Goal: Task Accomplishment & Management: Complete application form

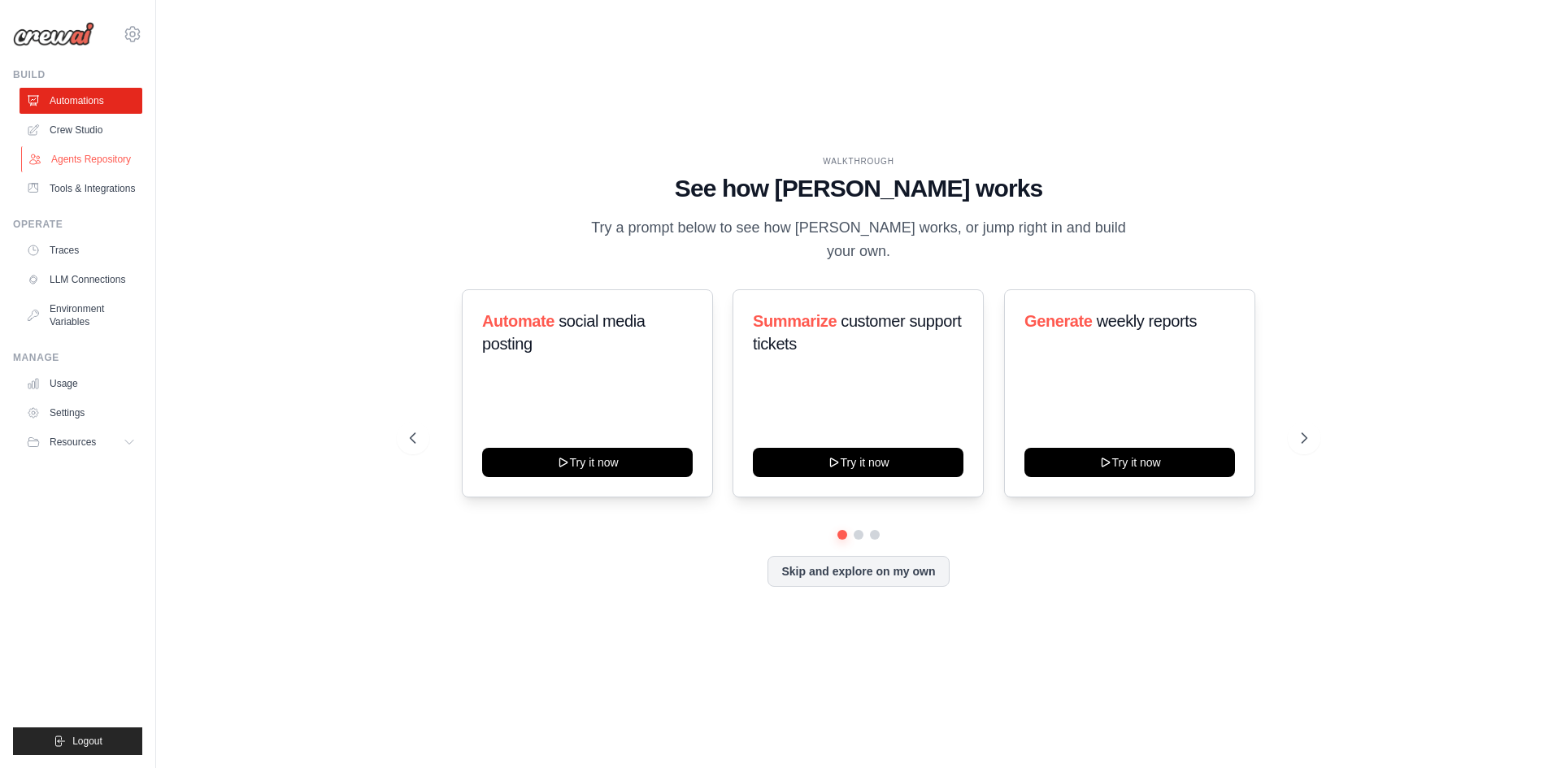
click at [77, 164] on link "Agents Repository" at bounding box center [82, 159] width 123 height 26
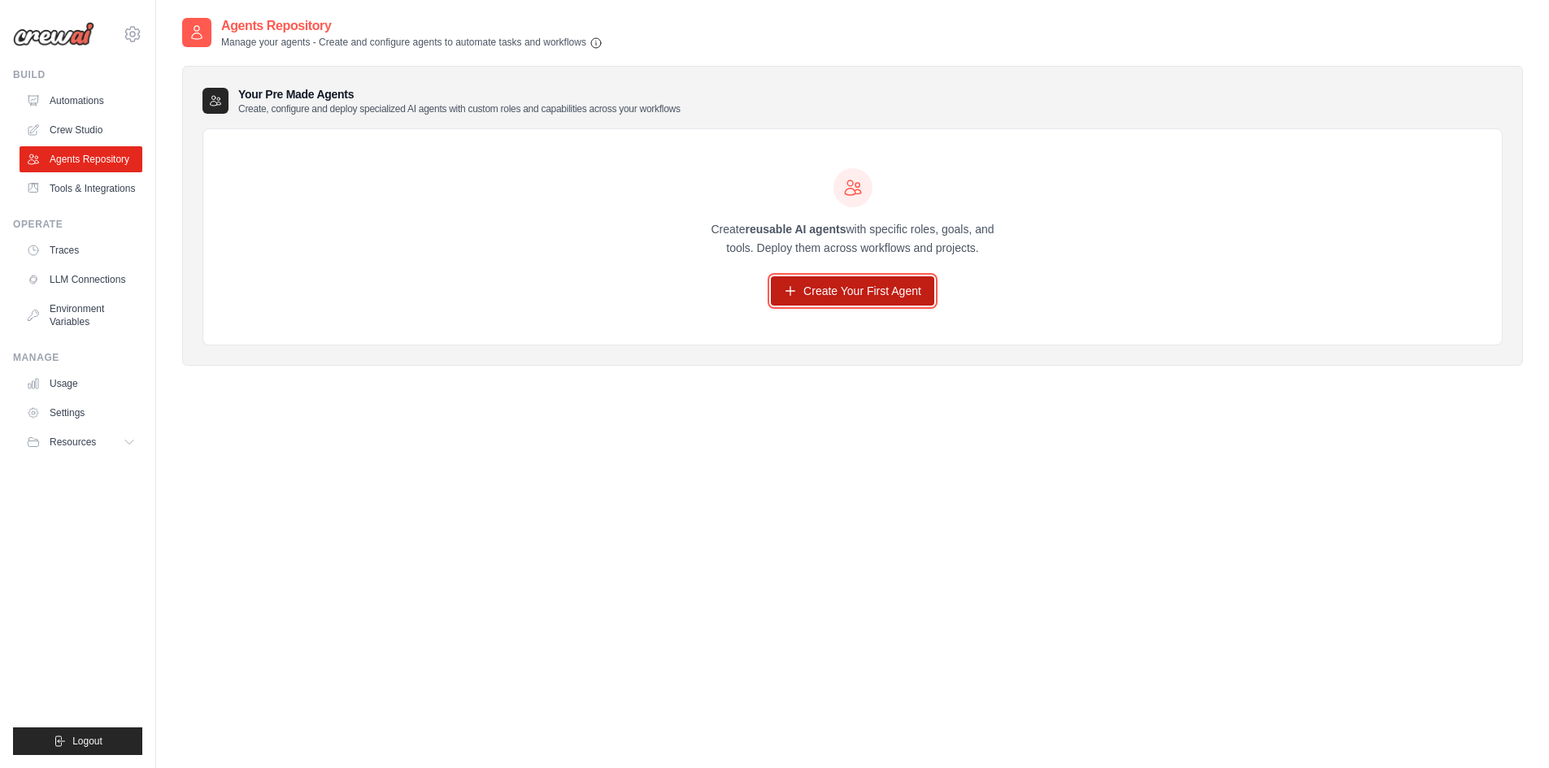
click at [817, 288] on link "Create Your First Agent" at bounding box center [852, 290] width 163 height 29
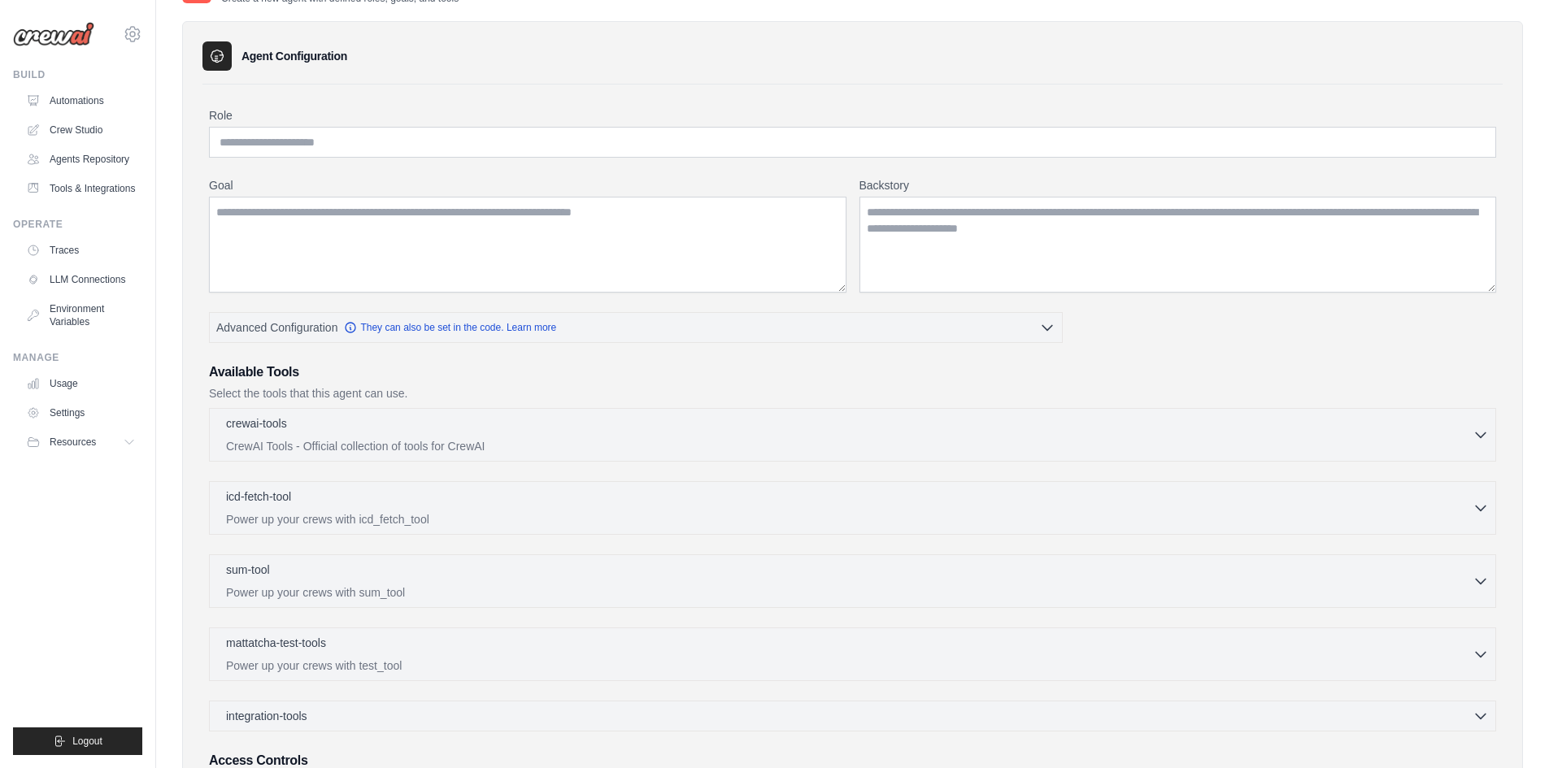
scroll to position [81, 0]
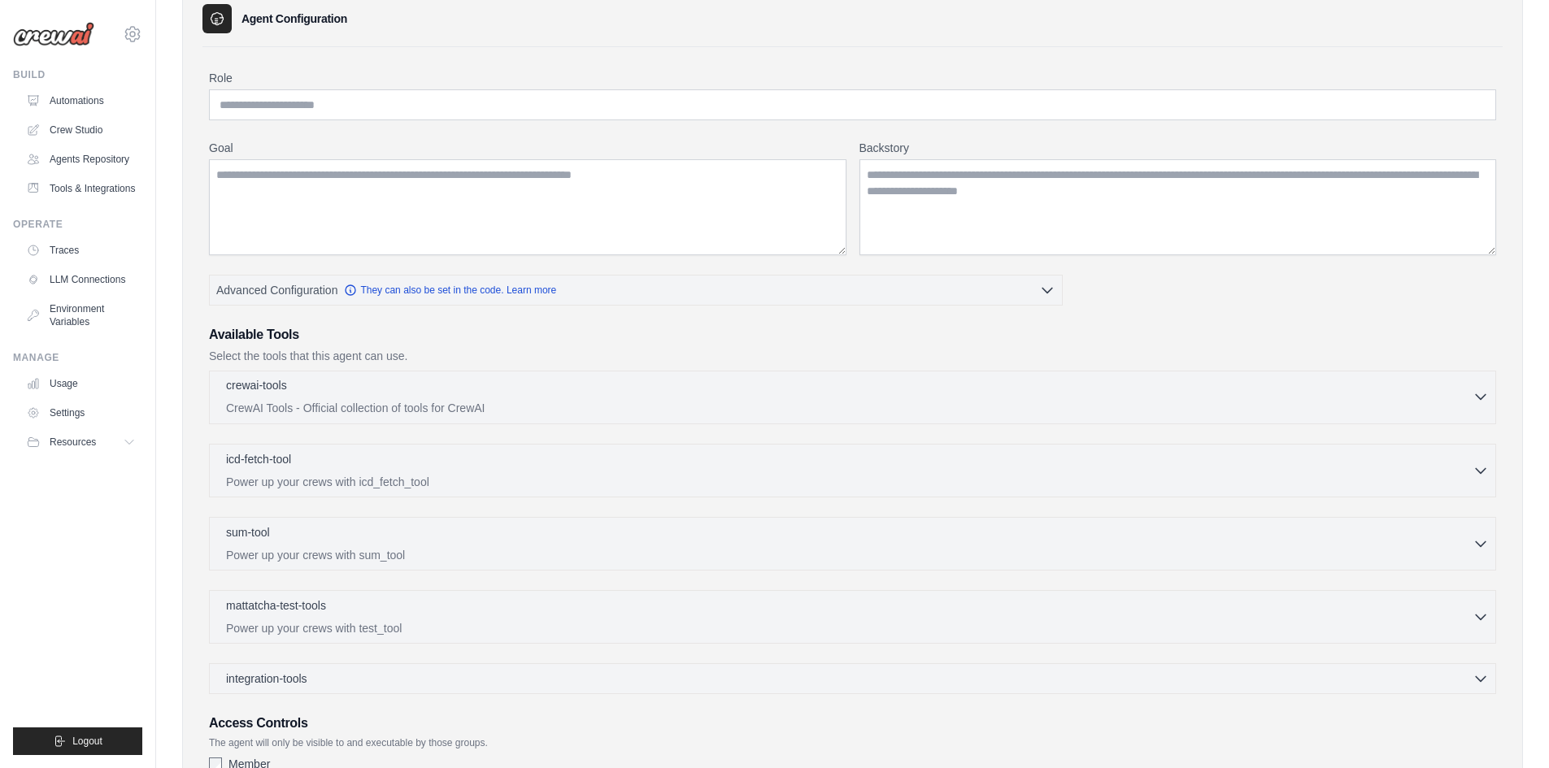
click at [449, 411] on p "CrewAI Tools - Official collection of tools for CrewAI" at bounding box center [849, 408] width 1246 height 16
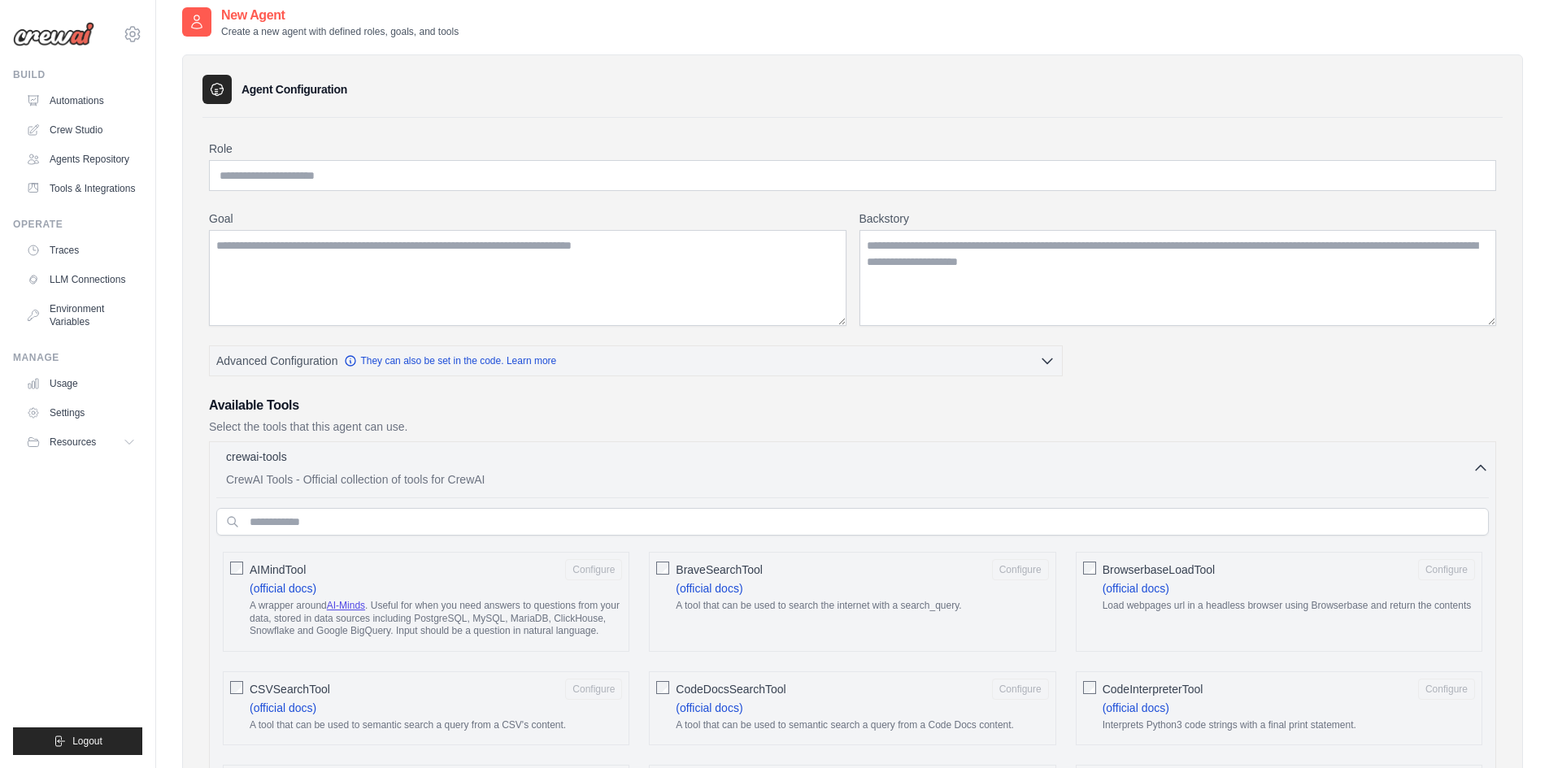
scroll to position [0, 0]
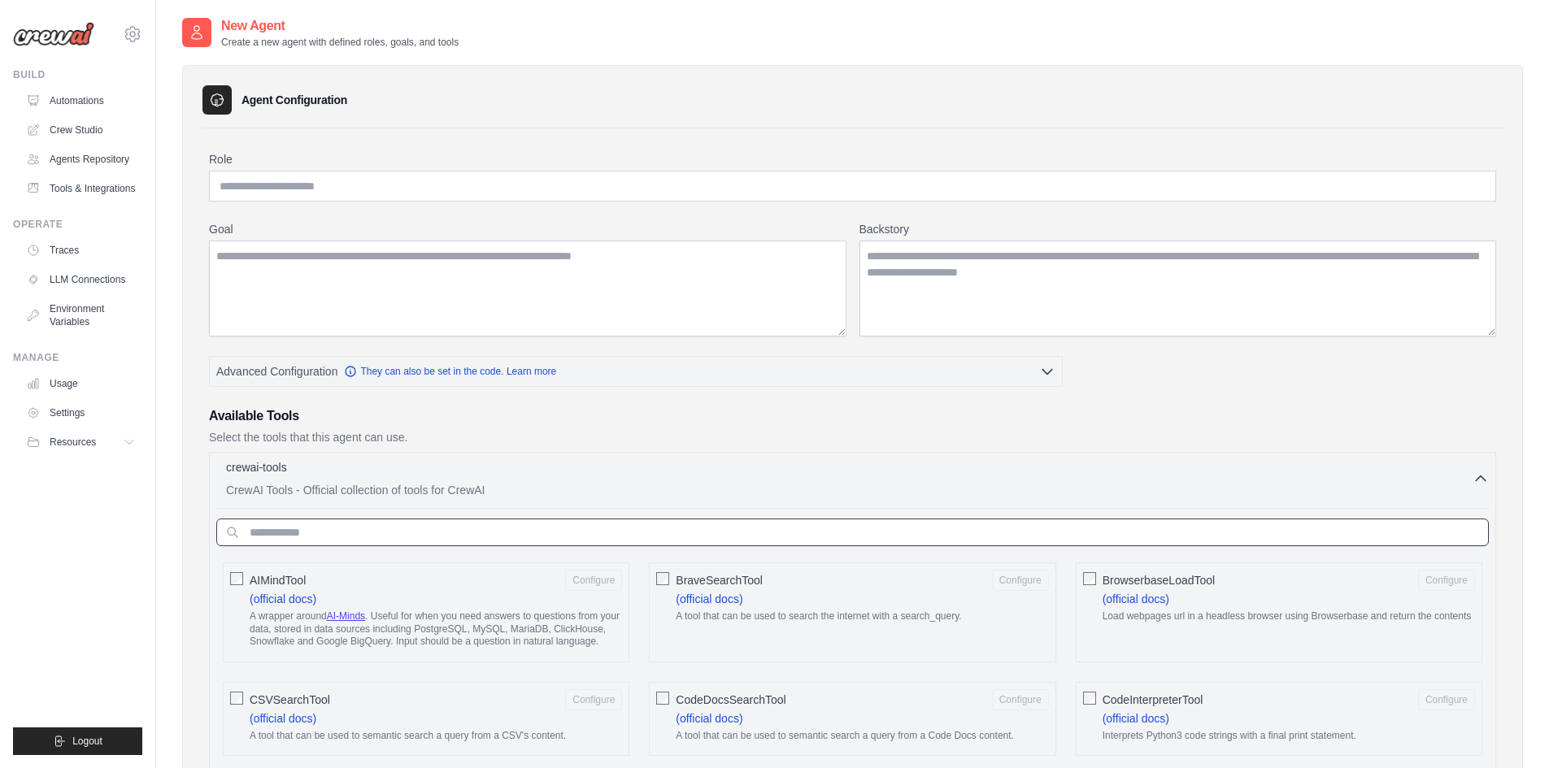
click at [324, 532] on input "text" at bounding box center [852, 533] width 1273 height 28
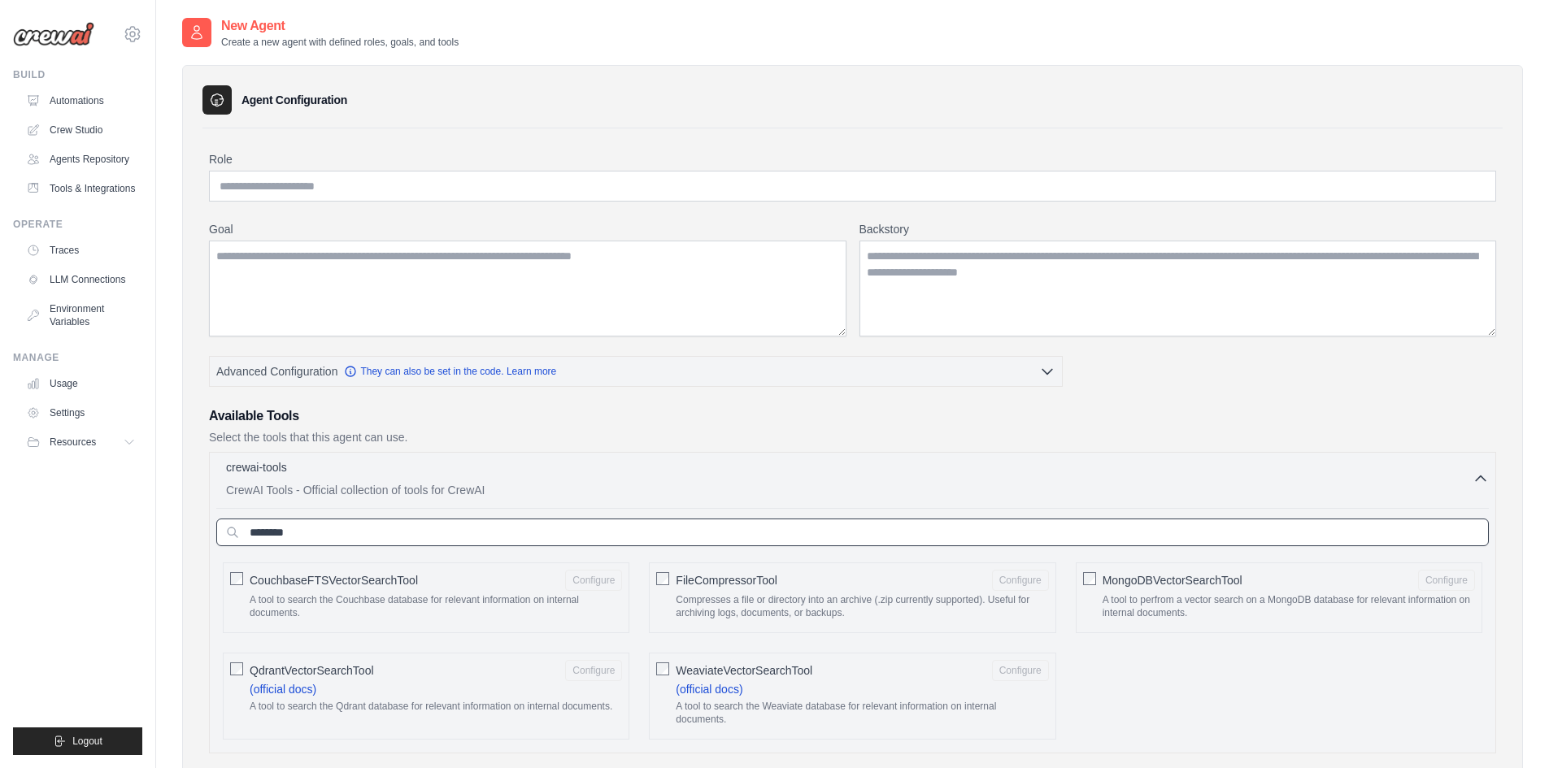
drag, startPoint x: 308, startPoint y: 529, endPoint x: -106, endPoint y: 489, distance: 415.7
click at [0, 489] on html "[EMAIL_ADDRESS][DOMAIN_NAME] Settings Build Automations Resources" at bounding box center [774, 622] width 1549 height 1244
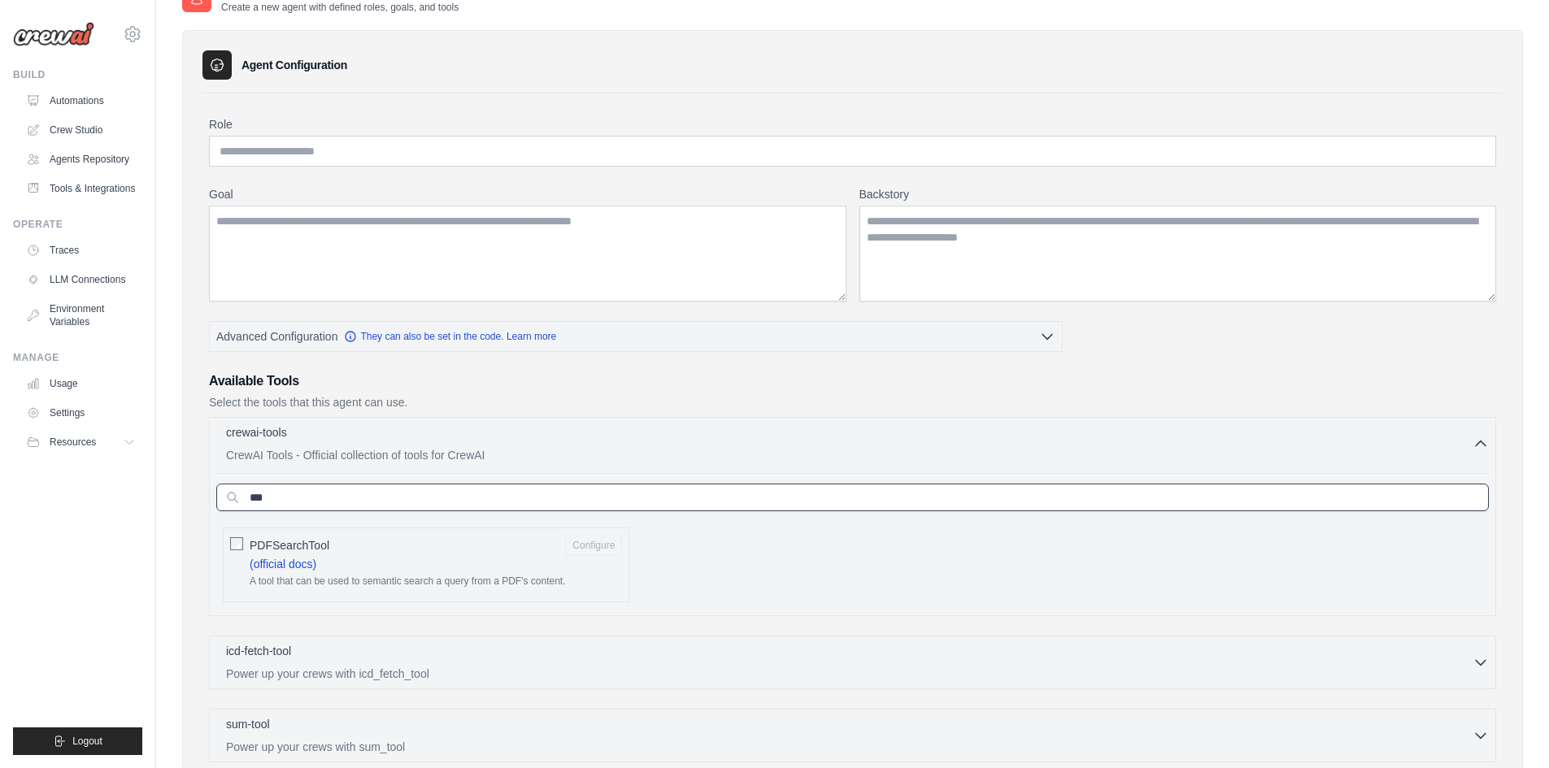
scroll to position [81, 0]
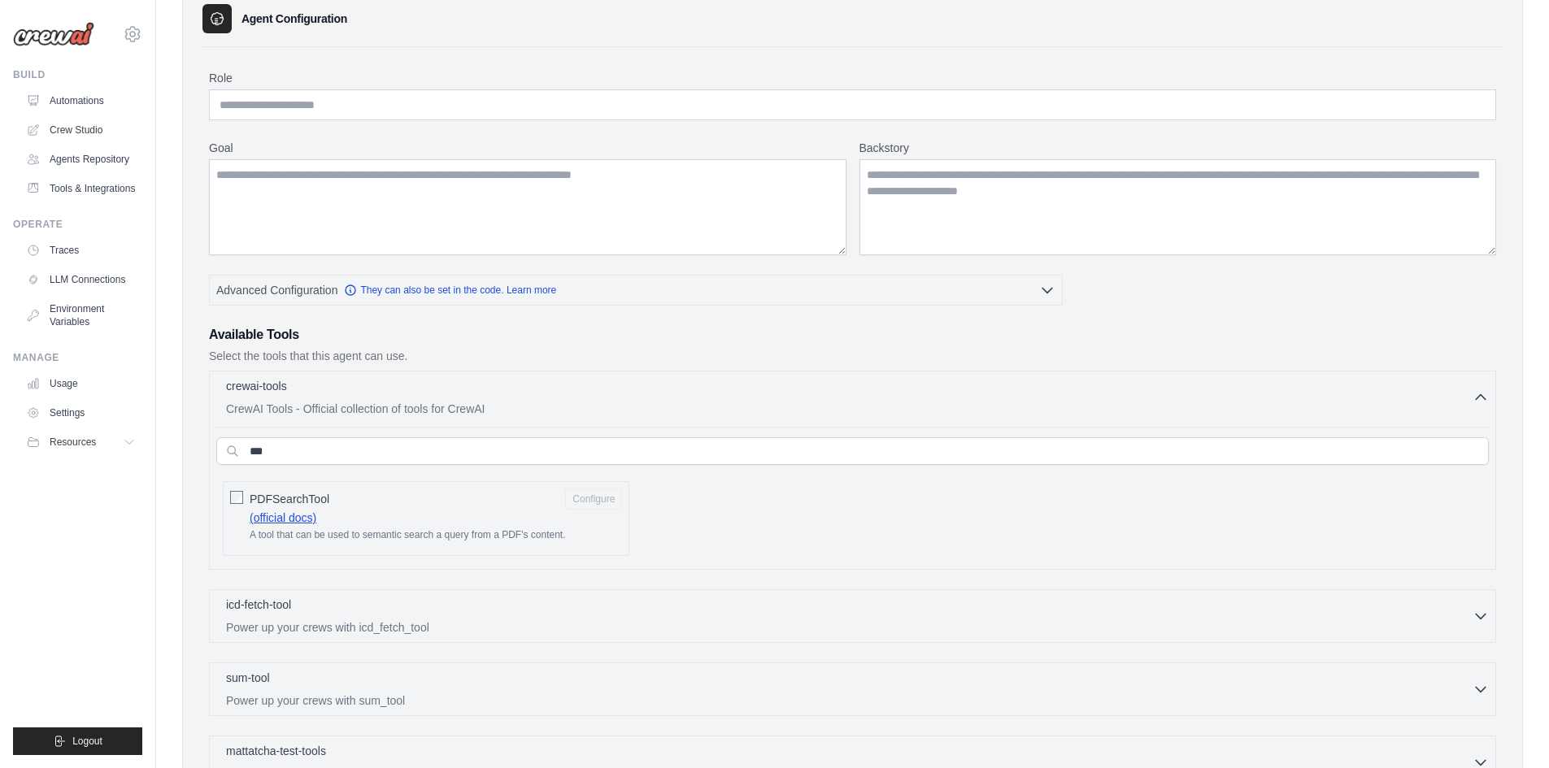
click at [286, 521] on link "(official docs)" at bounding box center [283, 517] width 67 height 13
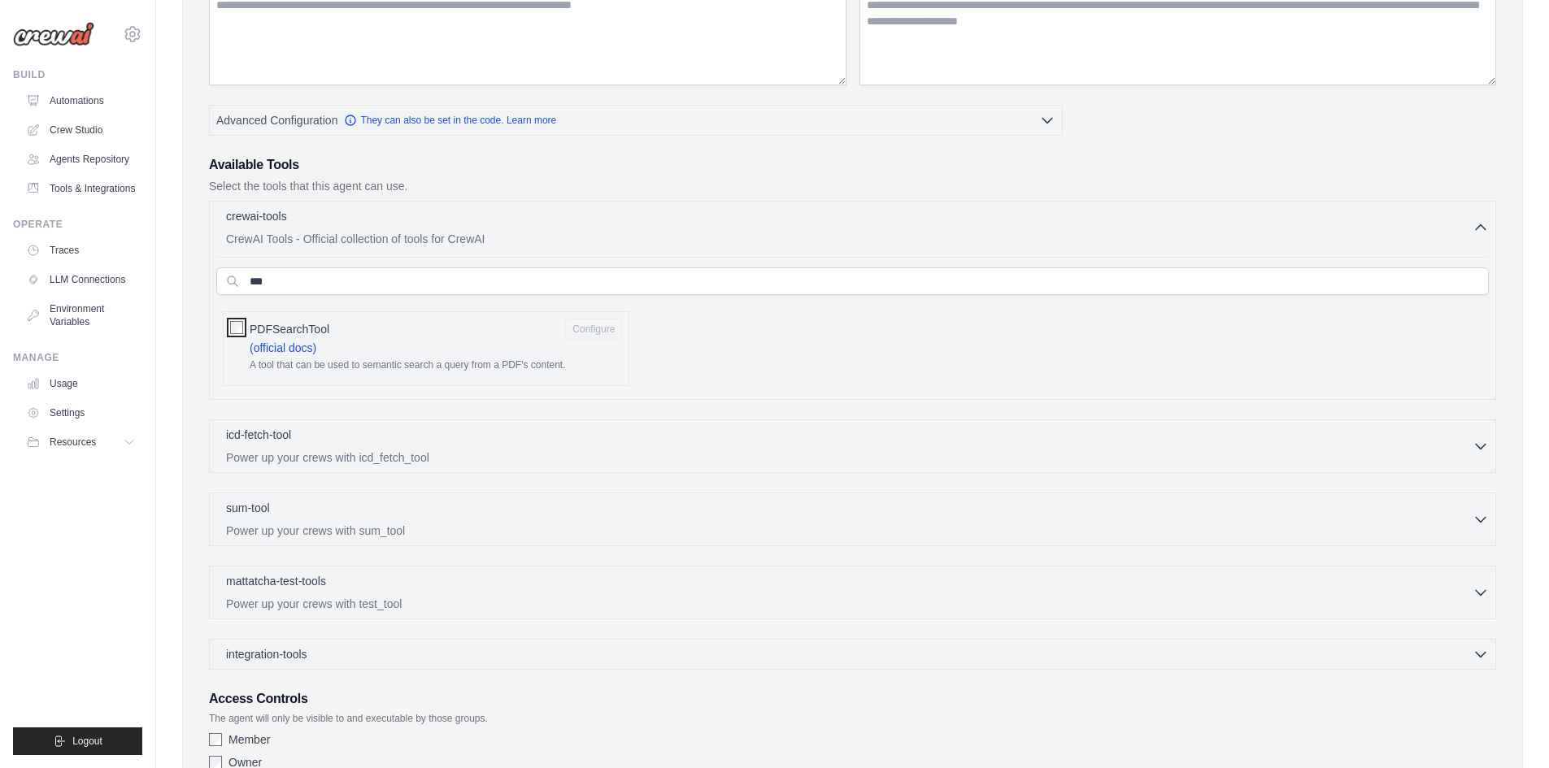
scroll to position [0, 0]
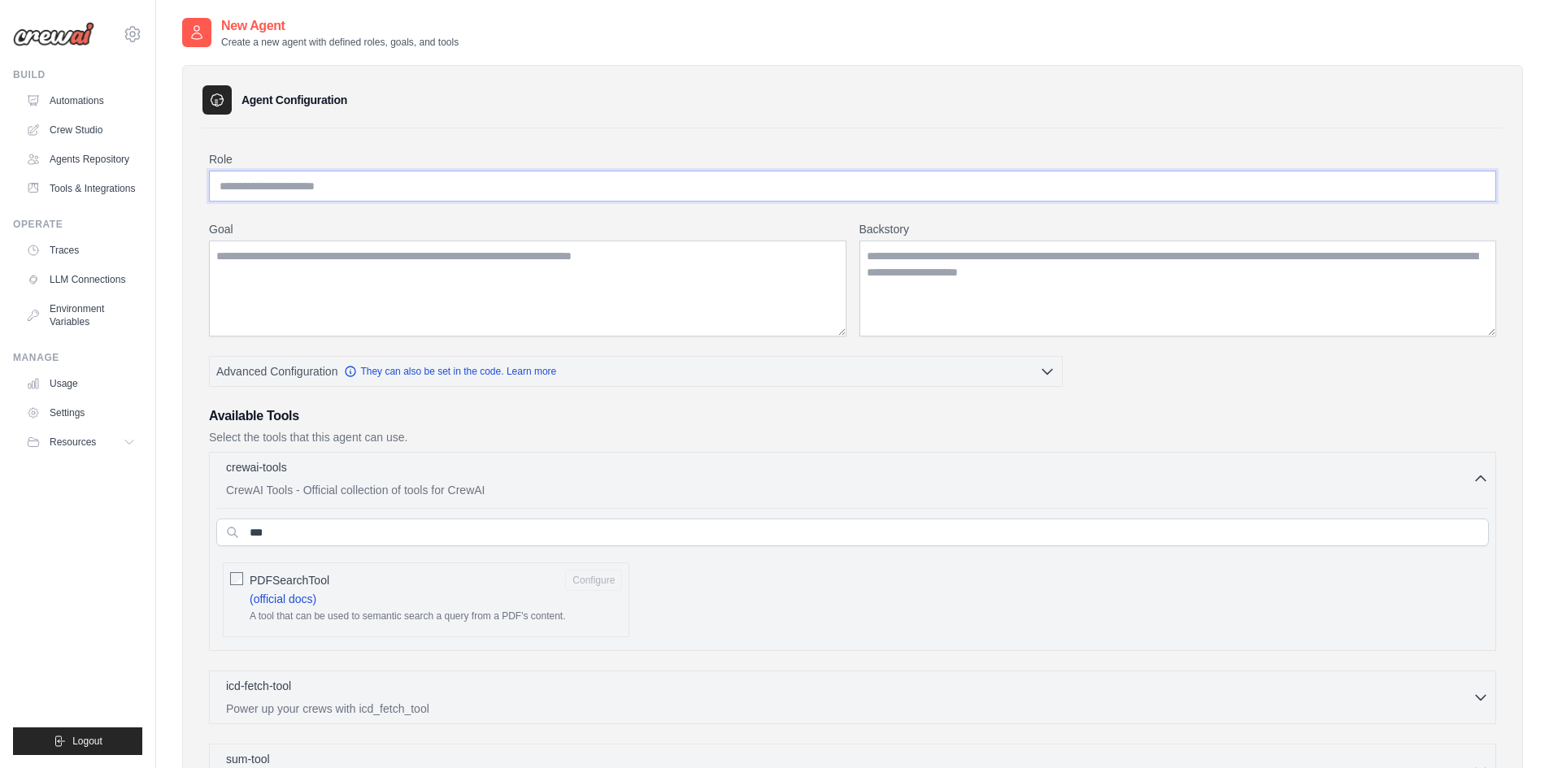
click at [272, 196] on input "Role" at bounding box center [852, 186] width 1287 height 31
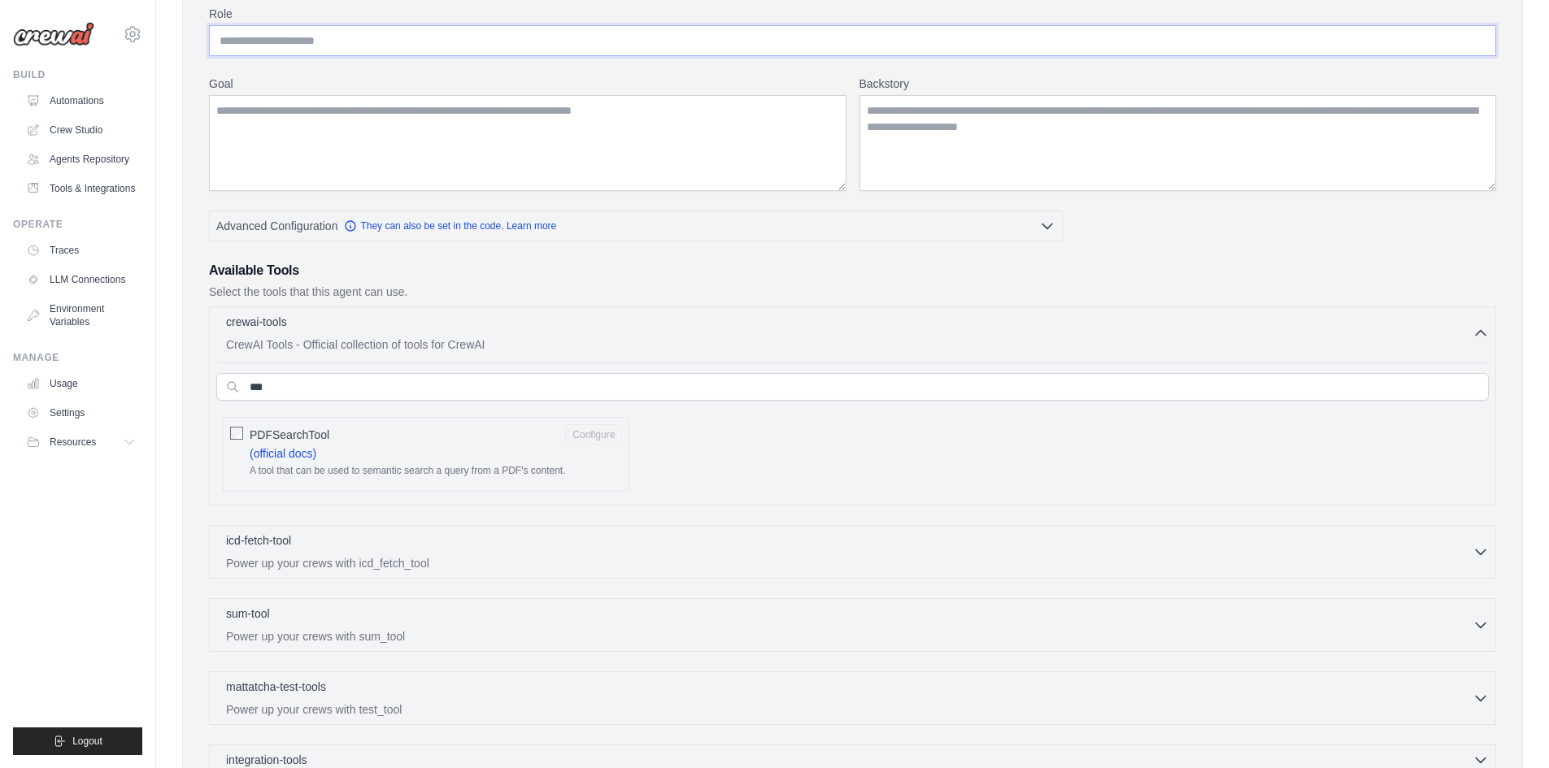
scroll to position [163, 0]
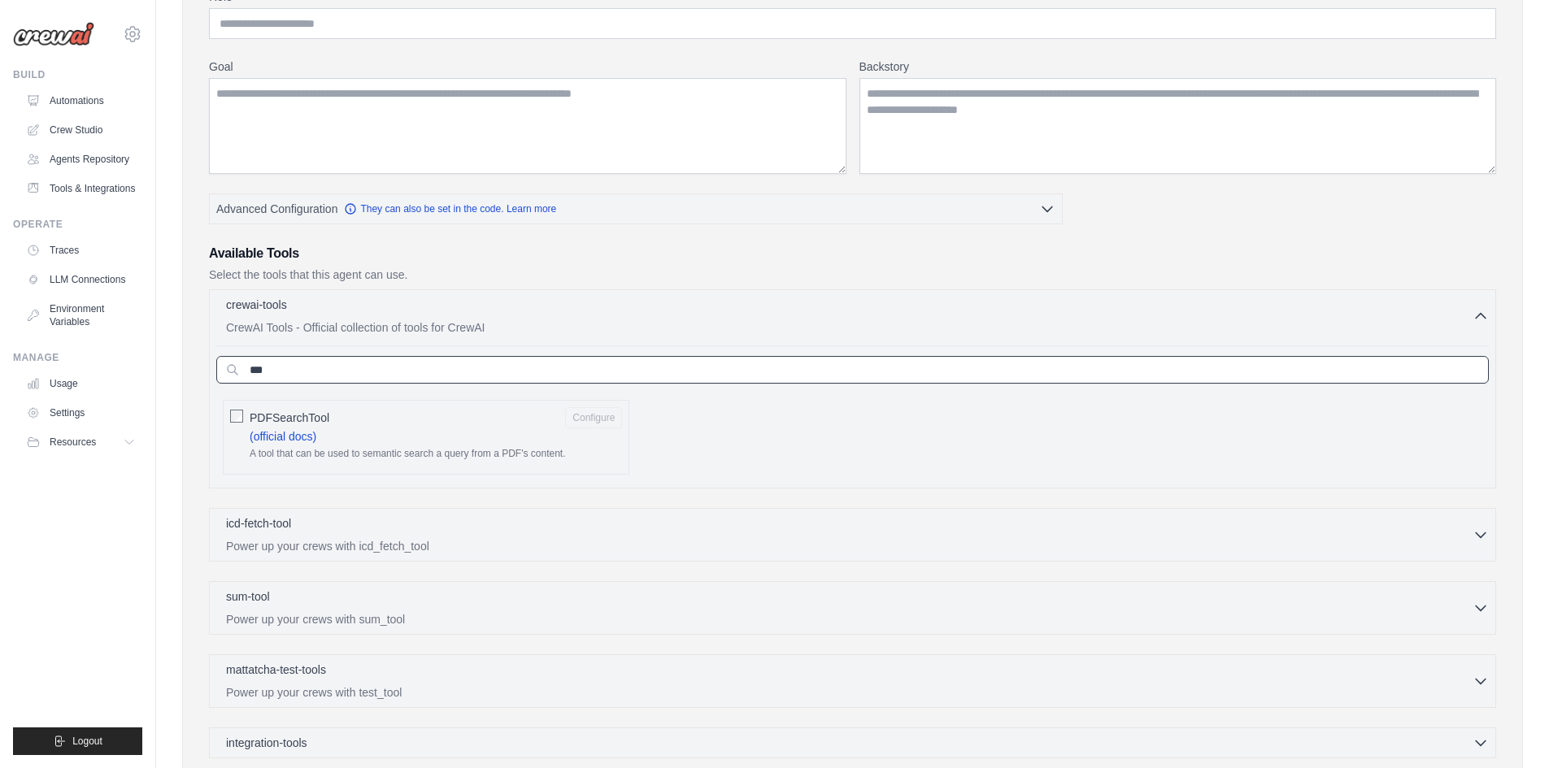
click at [301, 381] on input "***" at bounding box center [852, 370] width 1273 height 28
drag, startPoint x: 298, startPoint y: 374, endPoint x: 200, endPoint y: 360, distance: 98.5
click at [200, 363] on div "Agent Configuration Role Goal [GEOGRAPHIC_DATA] Advanced Configuration ***" at bounding box center [852, 419] width 1341 height 1034
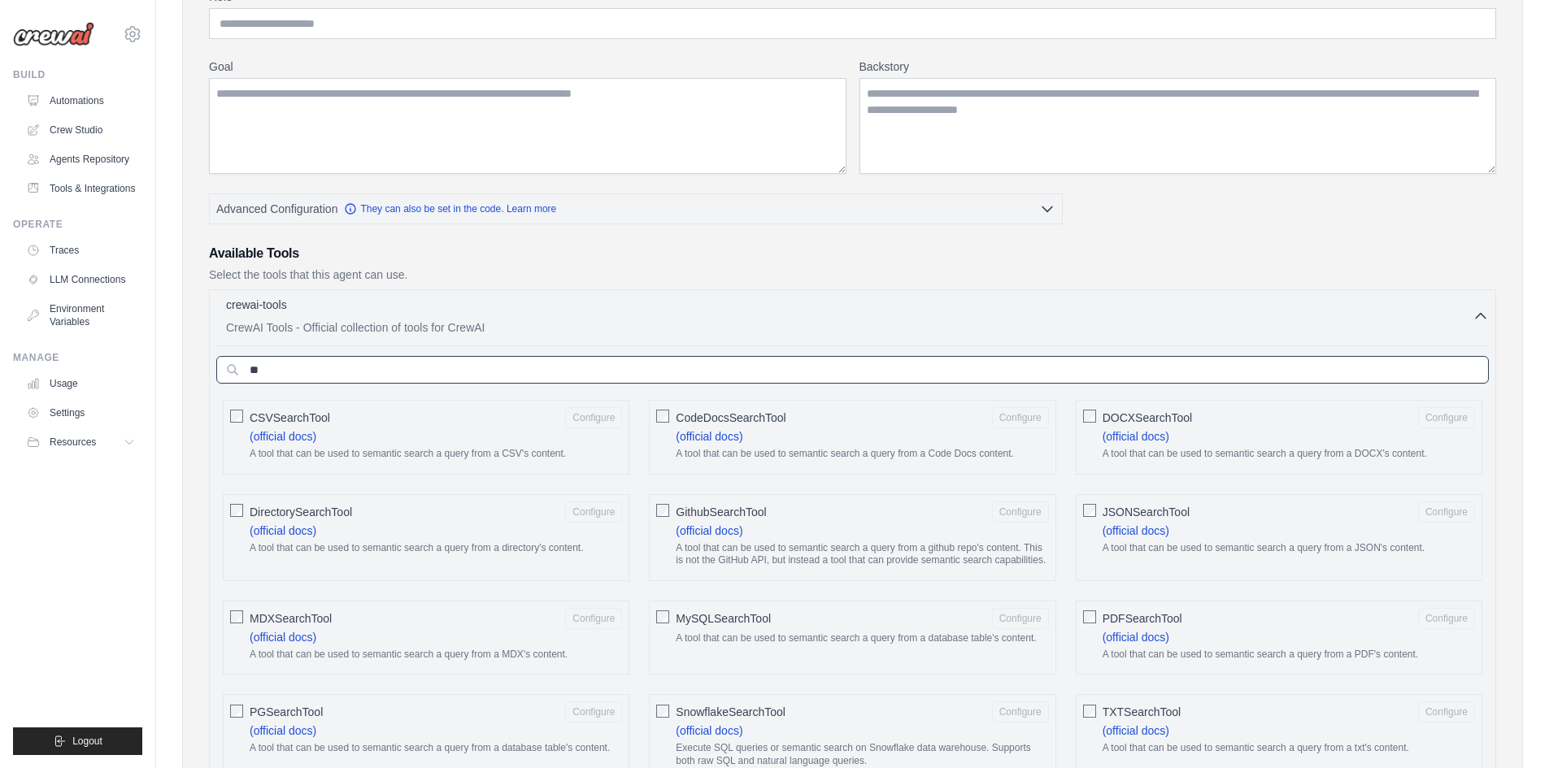
type input "*"
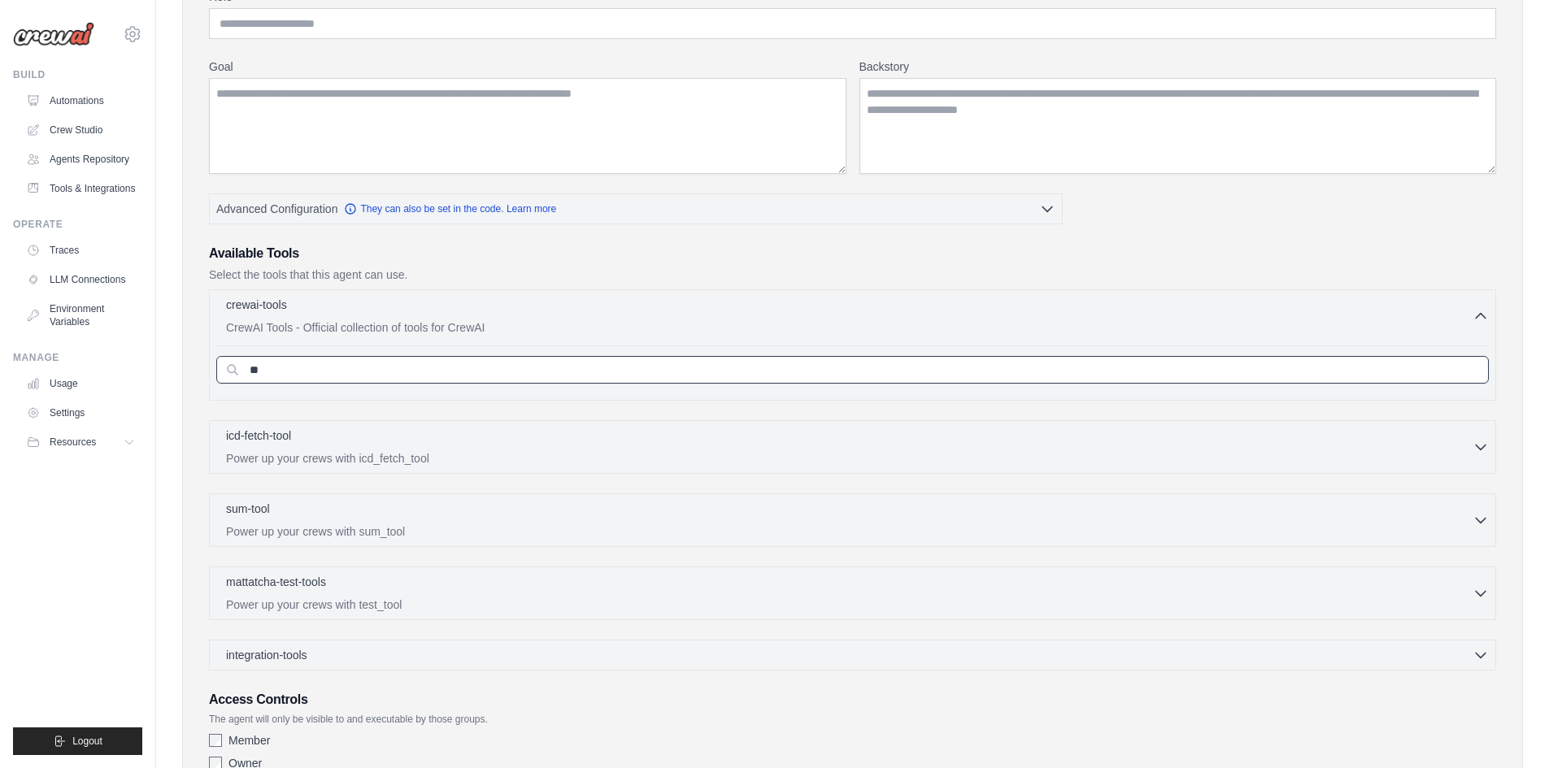
type input "*"
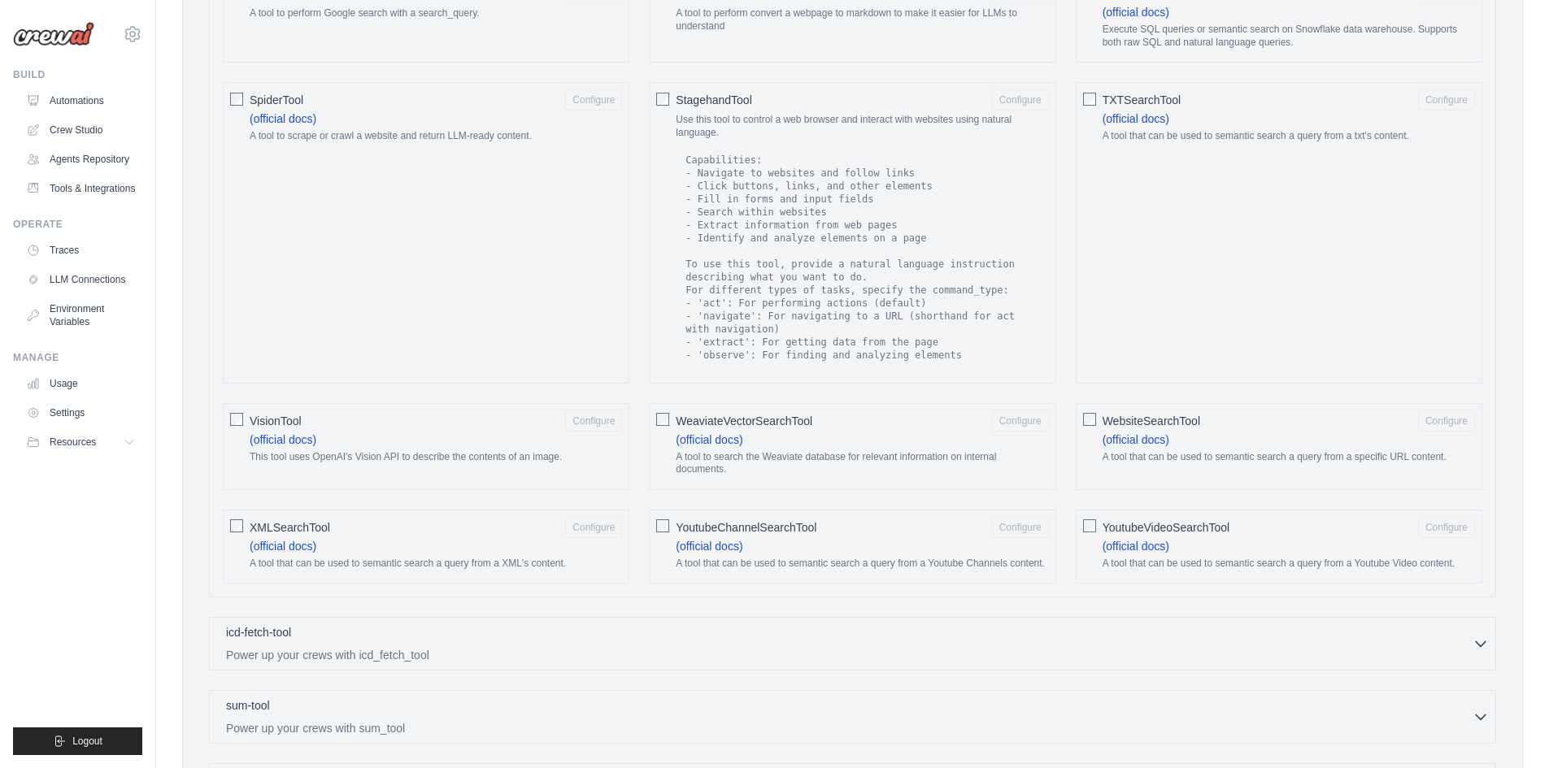
scroll to position [2264, 0]
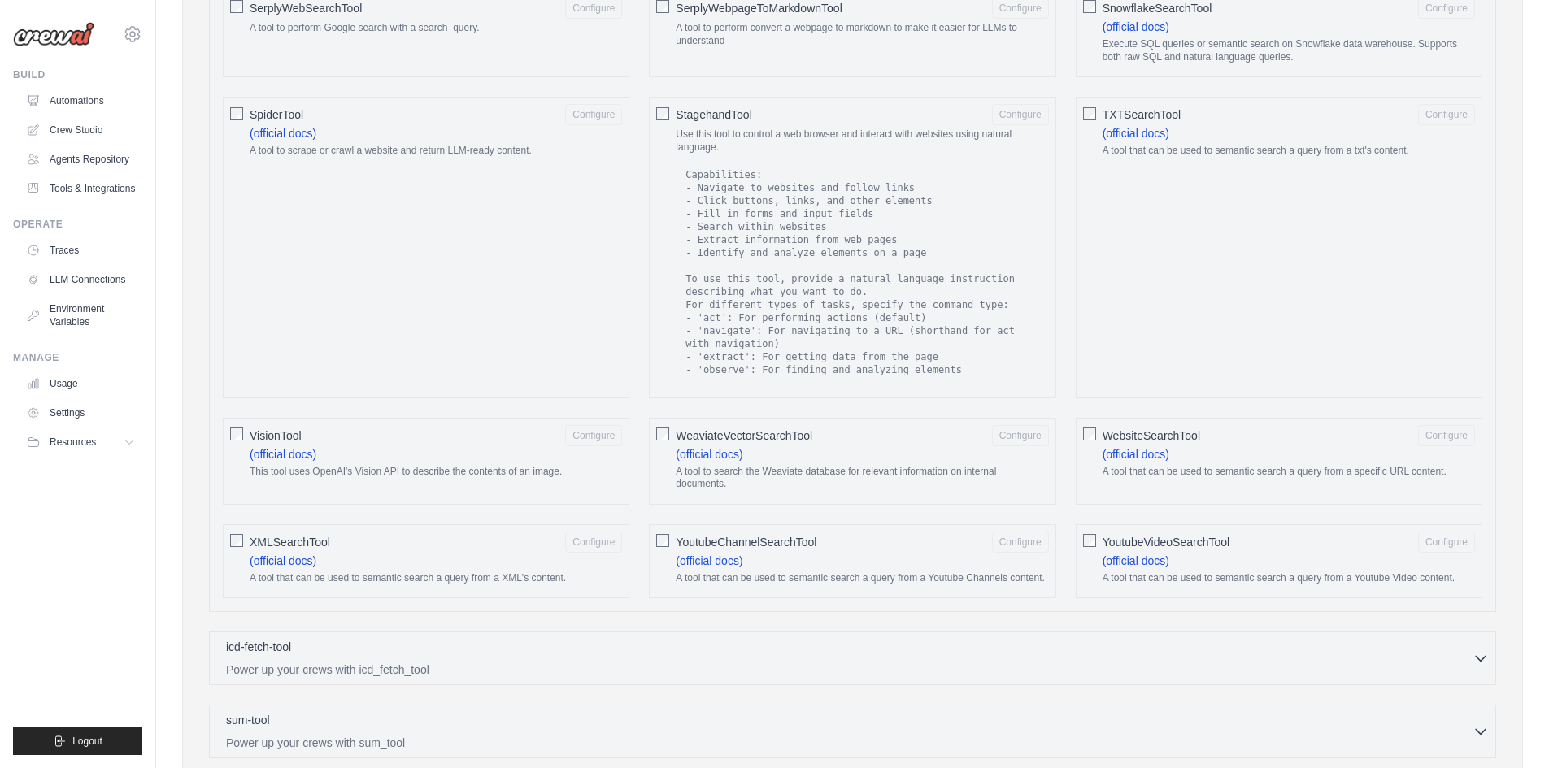
click at [1207, 429] on div "WebsiteSearchTool Configure" at bounding box center [1289, 435] width 372 height 21
click at [1460, 424] on button "Configure" at bounding box center [1446, 434] width 57 height 21
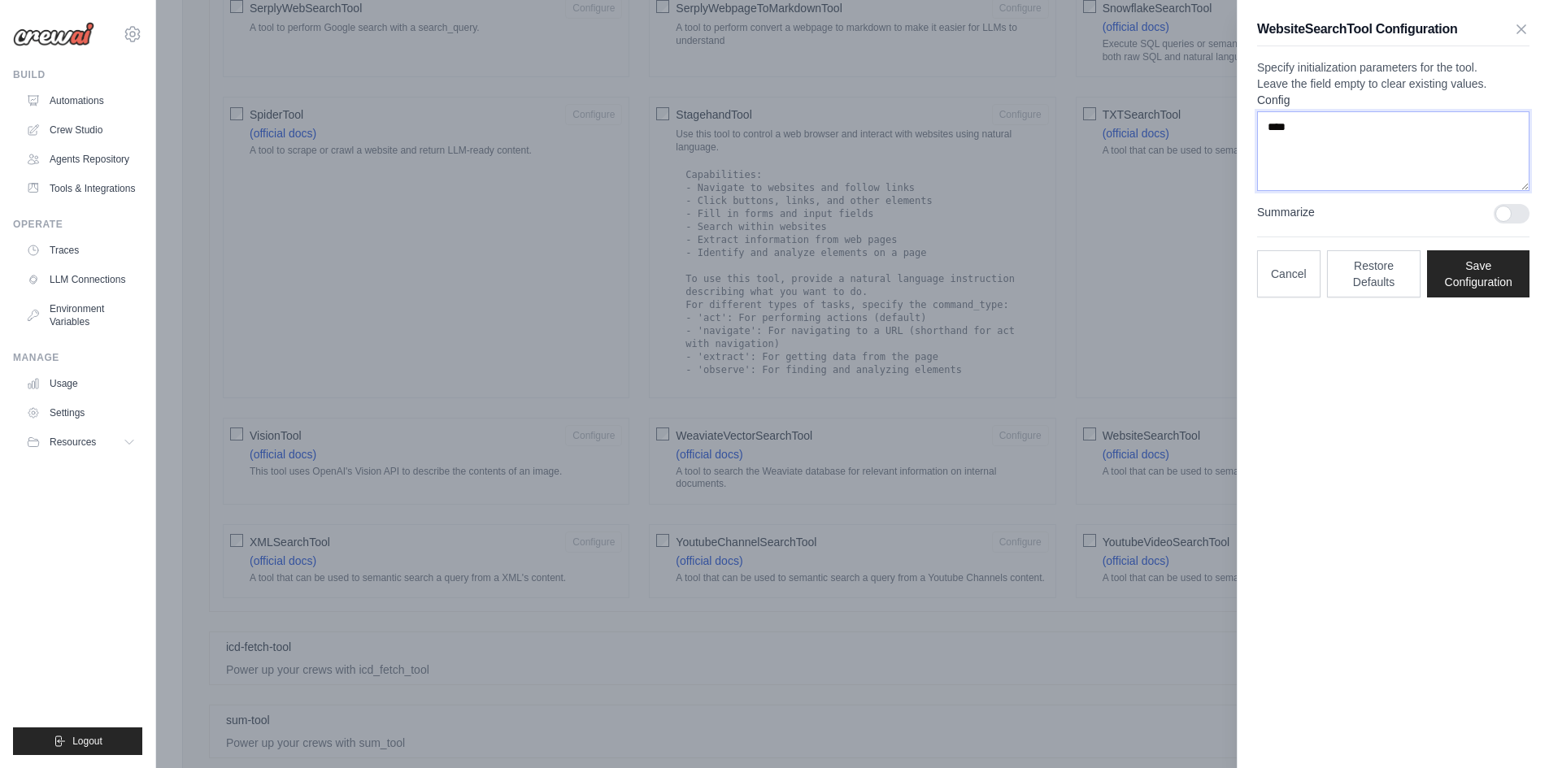
click at [1365, 177] on textarea "****" at bounding box center [1393, 151] width 272 height 80
click at [1517, 30] on icon "button" at bounding box center [1521, 28] width 16 height 16
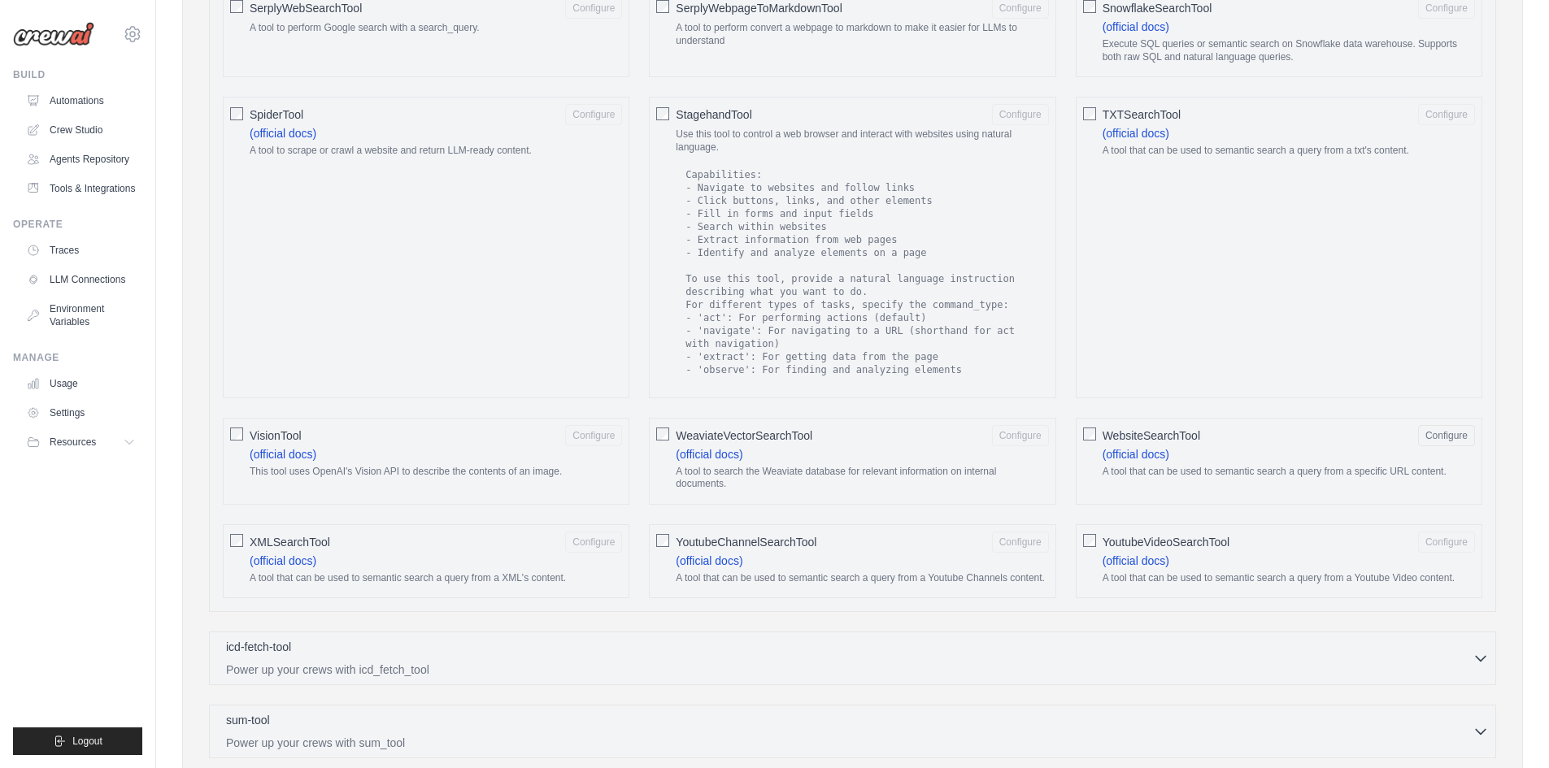
click at [1132, 428] on span "WebsiteSearchTool" at bounding box center [1152, 436] width 98 height 16
click at [1159, 448] on link "(official docs)" at bounding box center [1136, 454] width 67 height 13
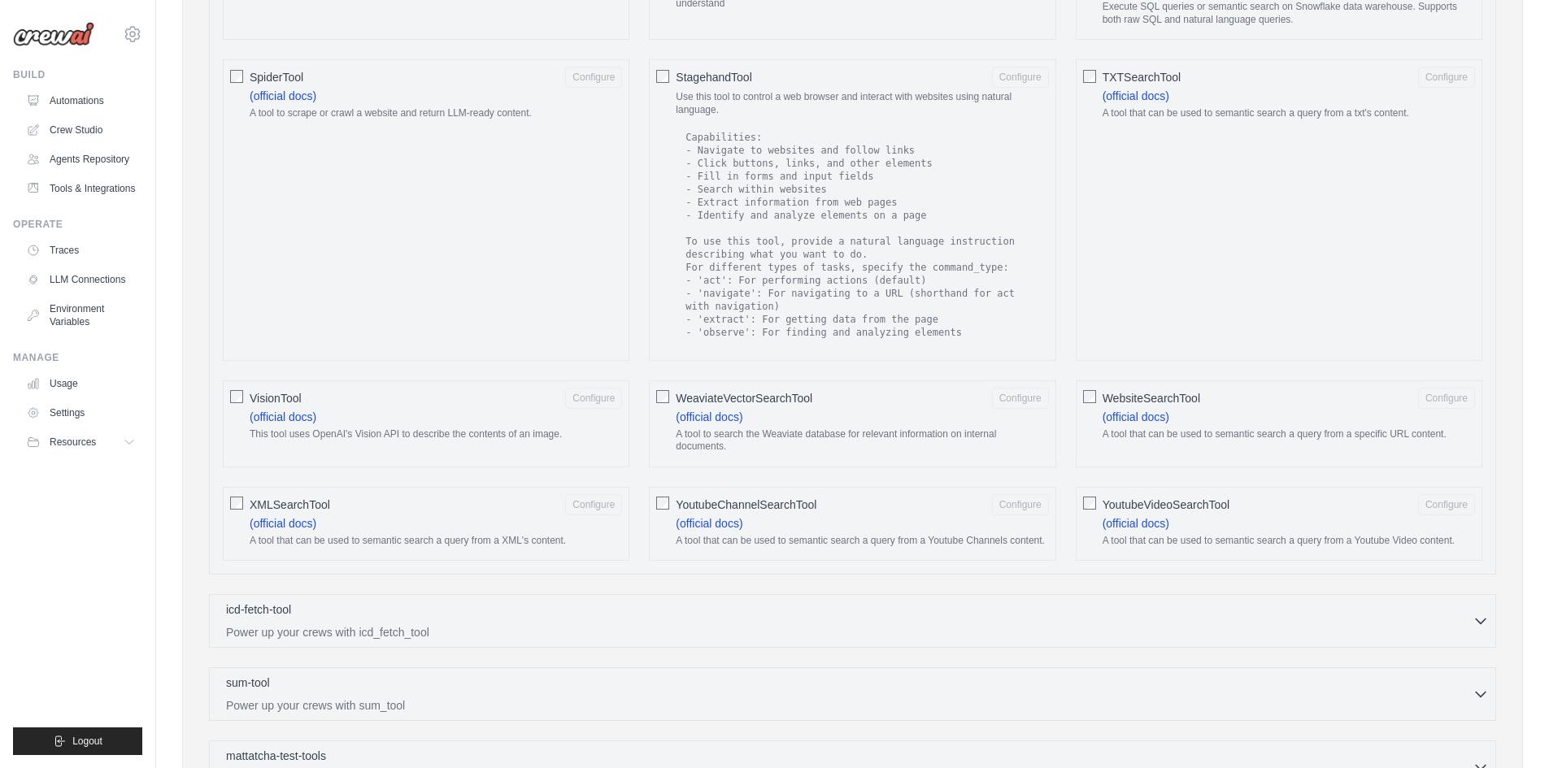
scroll to position [2586, 0]
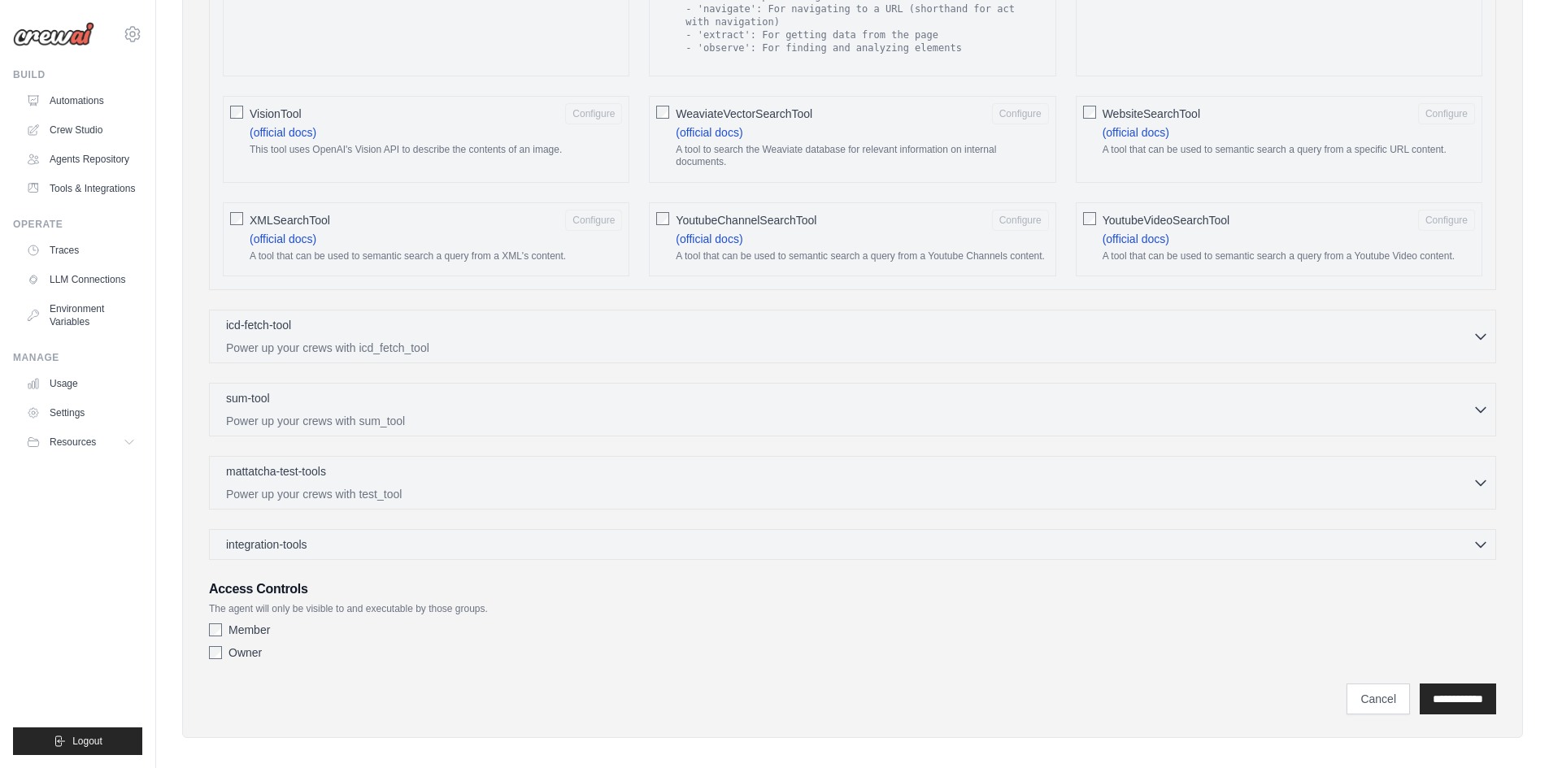
click at [450, 250] on p "A tool that can be used to semantic search a query from a XML's content." at bounding box center [436, 256] width 372 height 13
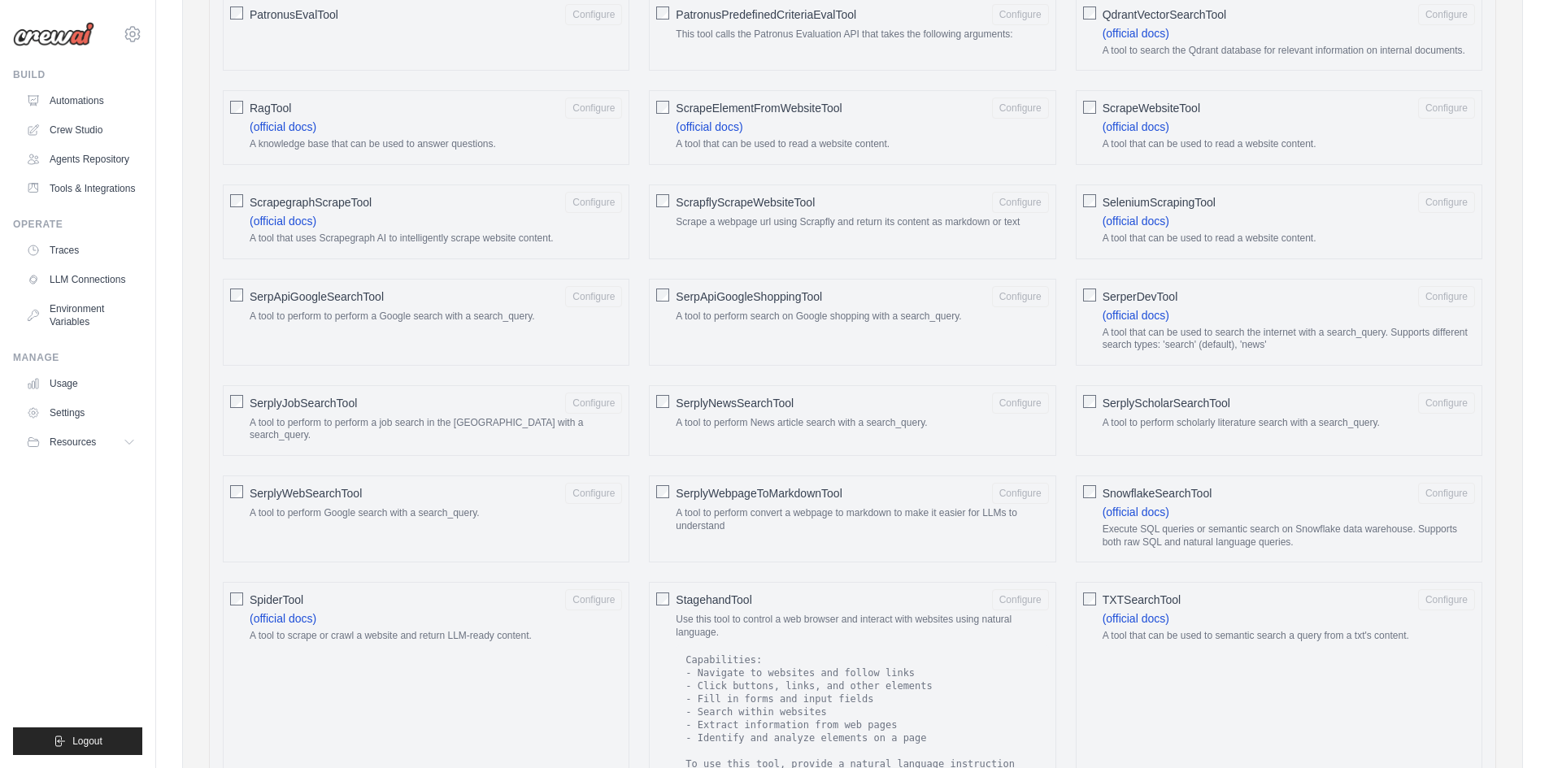
scroll to position [1773, 0]
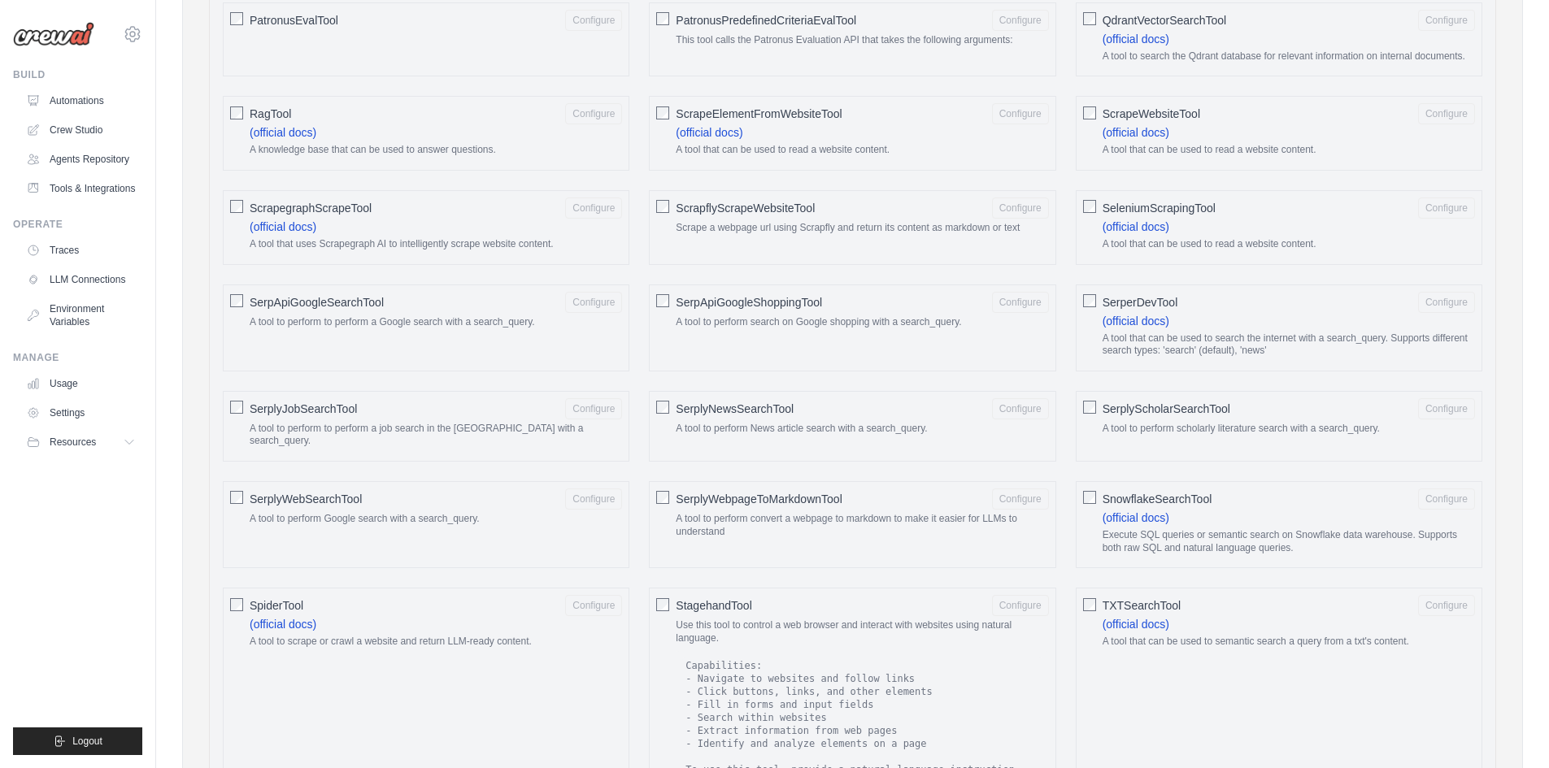
click at [790, 304] on span "SerpApiGoogleShoppingTool" at bounding box center [749, 302] width 146 height 16
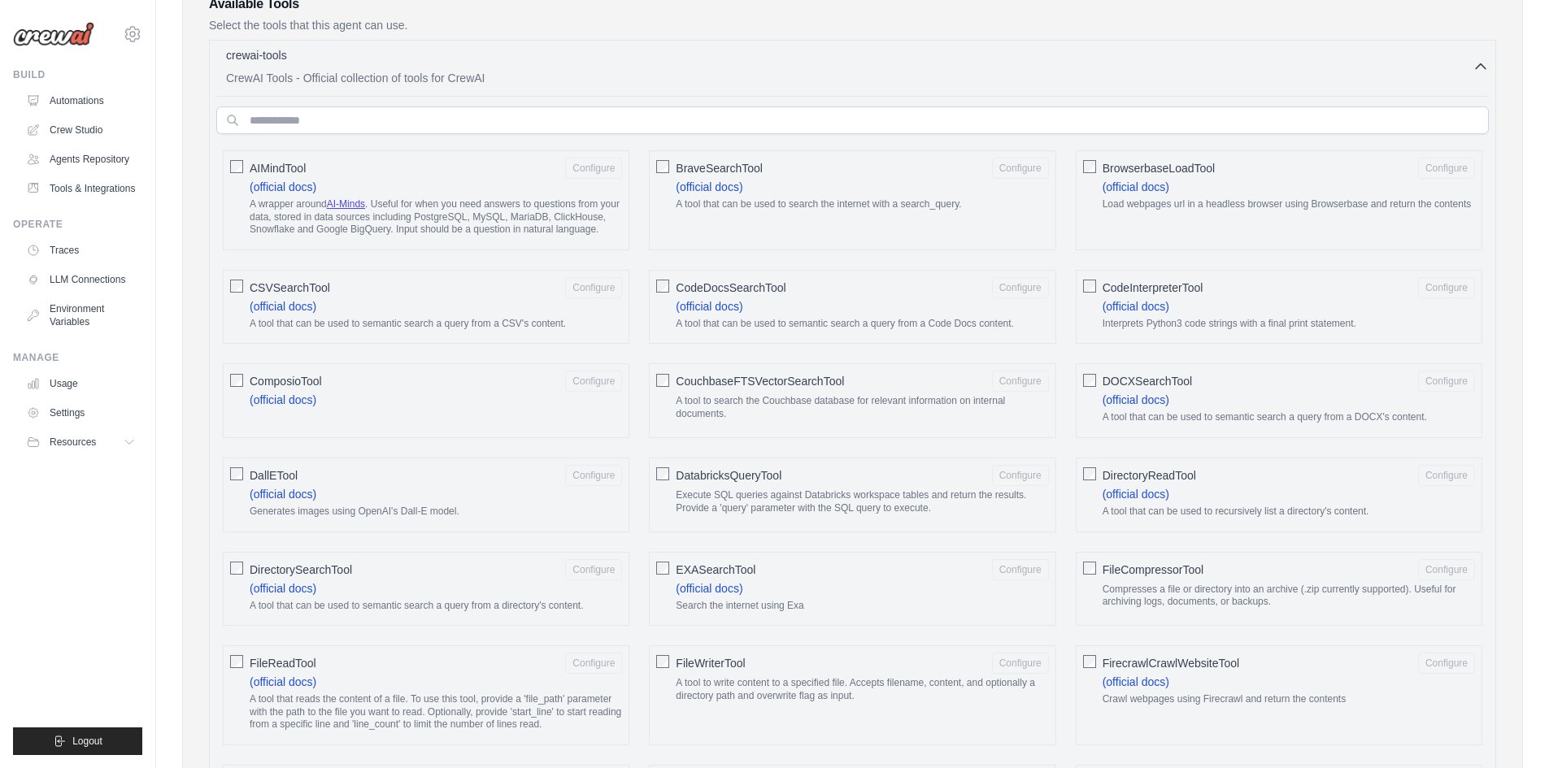
scroll to position [391, 0]
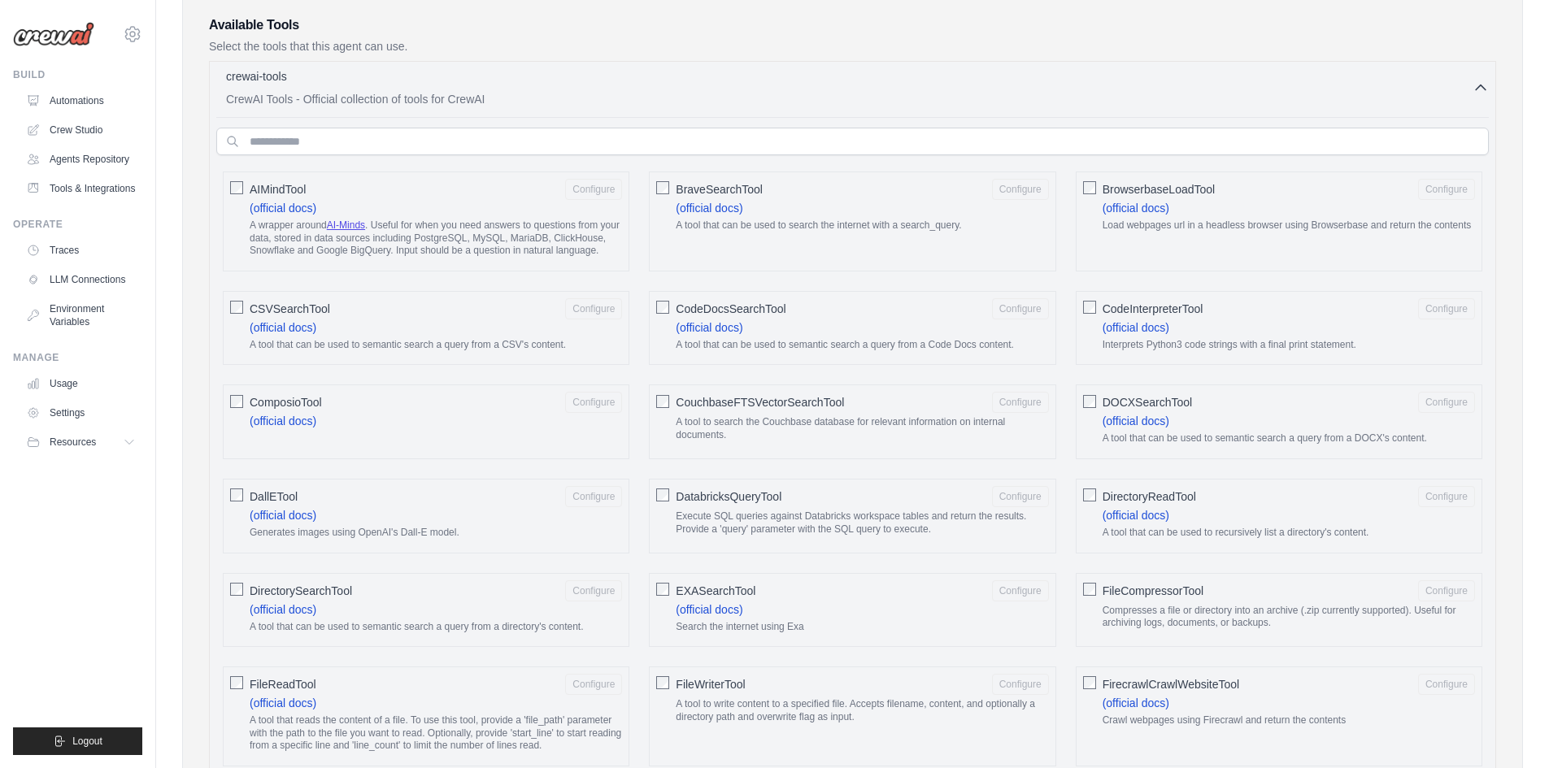
click at [407, 333] on label "CSVSearchTool Configure (official docs) A tool that can be used to semantic sea…" at bounding box center [436, 328] width 372 height 60
click at [592, 304] on button "Configure" at bounding box center [593, 308] width 57 height 21
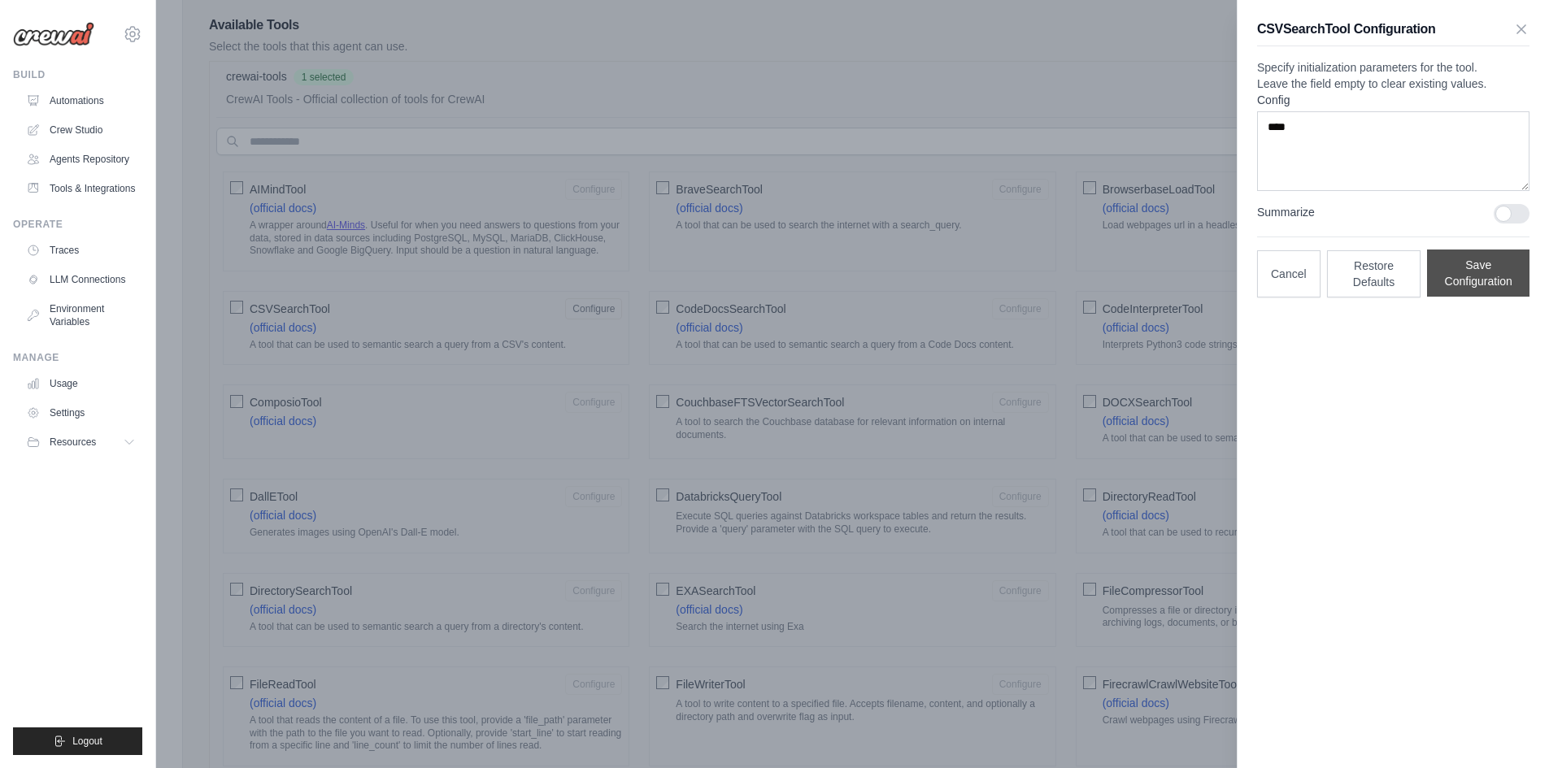
click at [1450, 297] on button "Save Configuration" at bounding box center [1478, 273] width 102 height 47
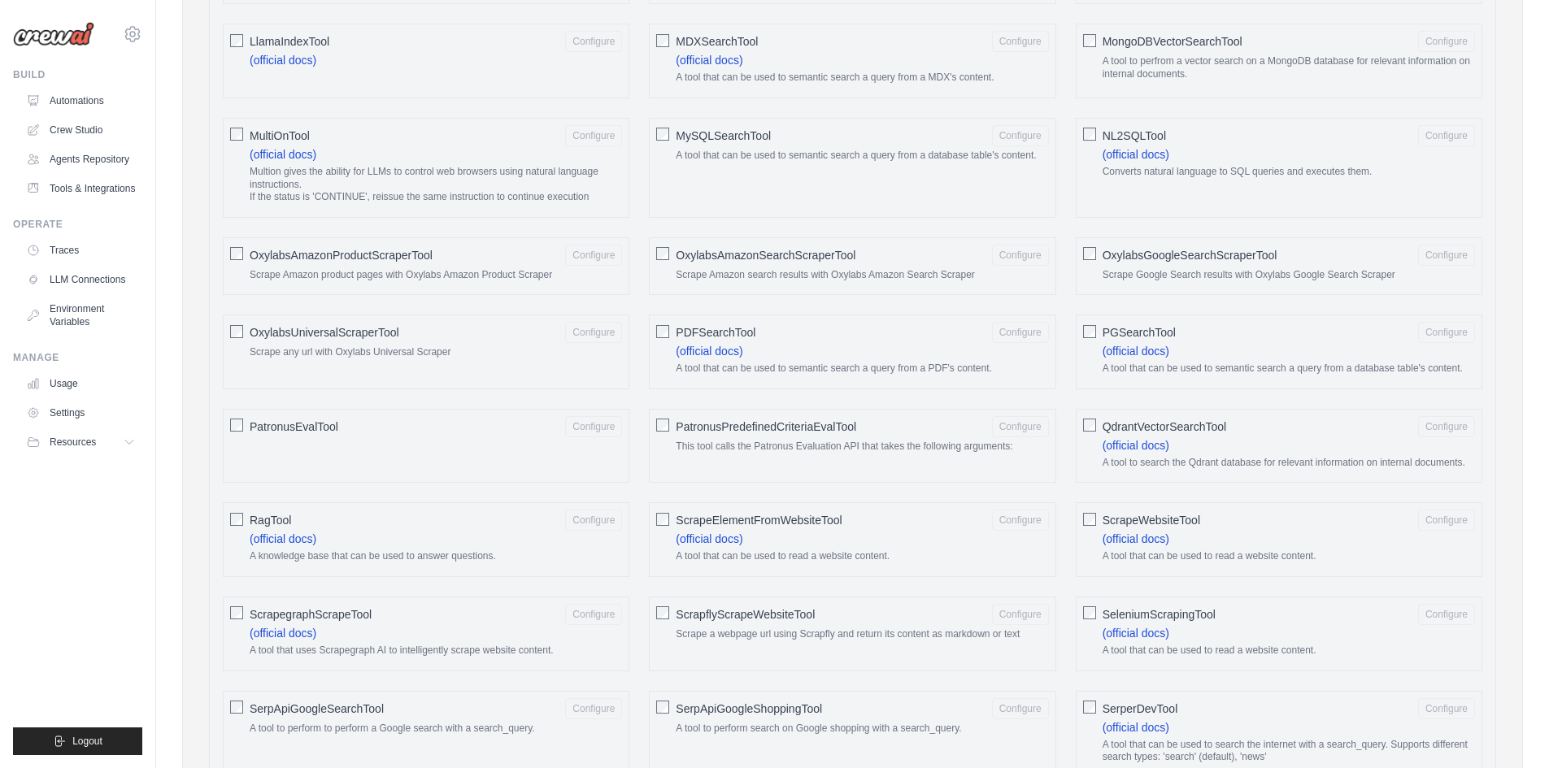
scroll to position [1448, 0]
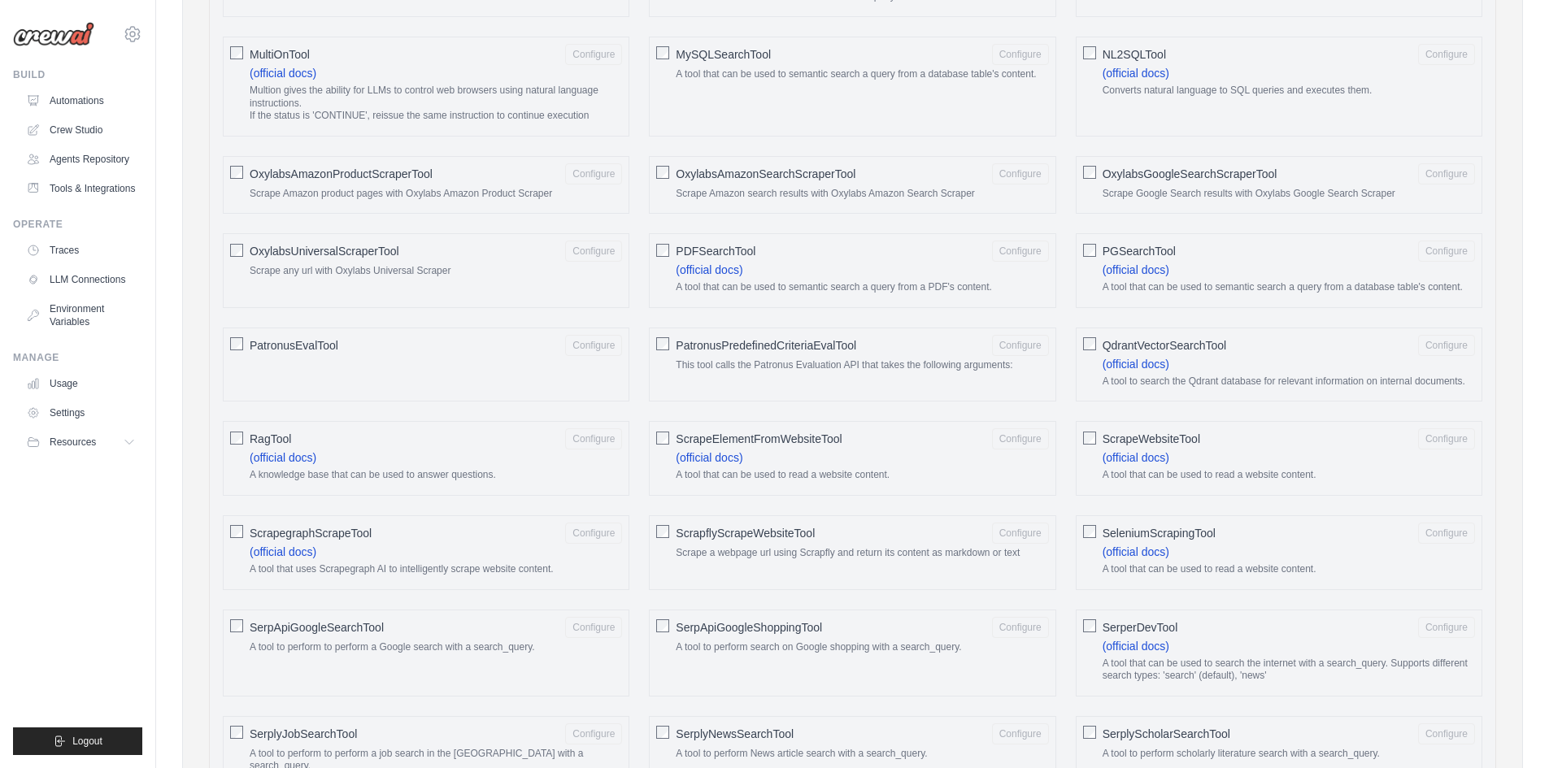
click at [1136, 529] on span "SeleniumScrapingTool" at bounding box center [1159, 533] width 113 height 16
click at [1135, 555] on link "(official docs)" at bounding box center [1136, 552] width 67 height 13
